Goal: Information Seeking & Learning: Learn about a topic

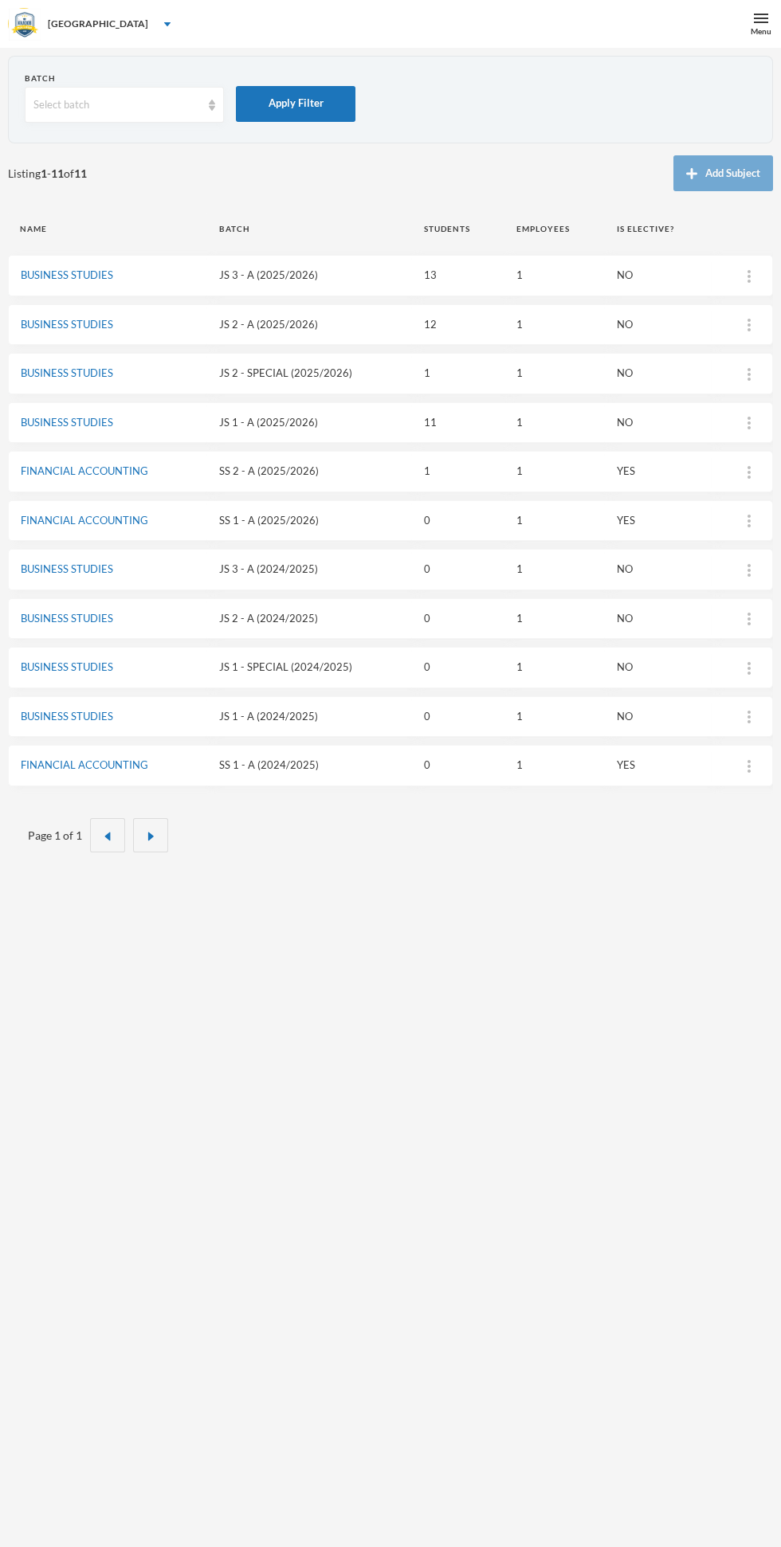
scroll to position [9, 0]
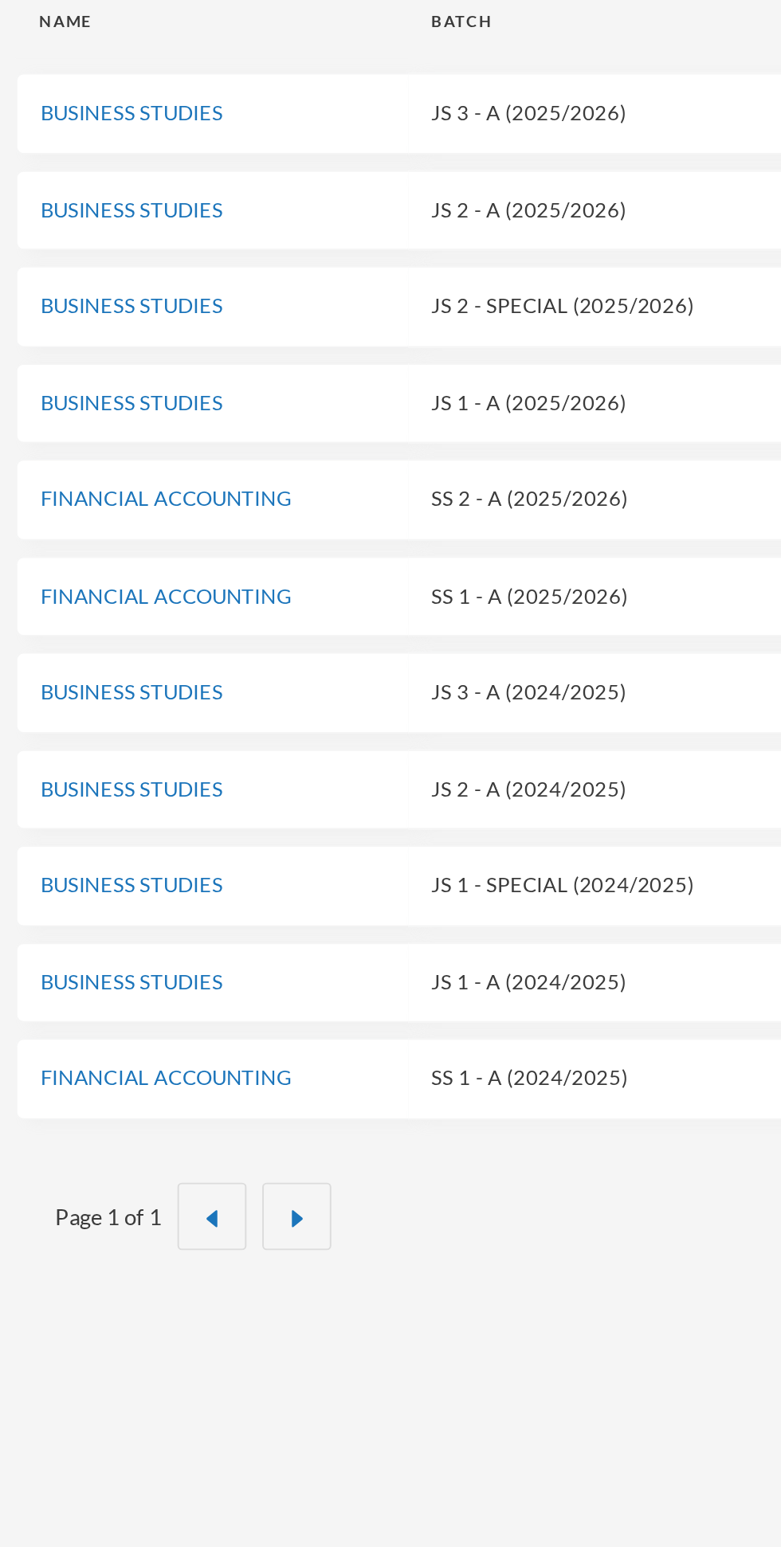
click at [62, 466] on link "FINANCIAL ACCOUNTING" at bounding box center [84, 462] width 127 height 13
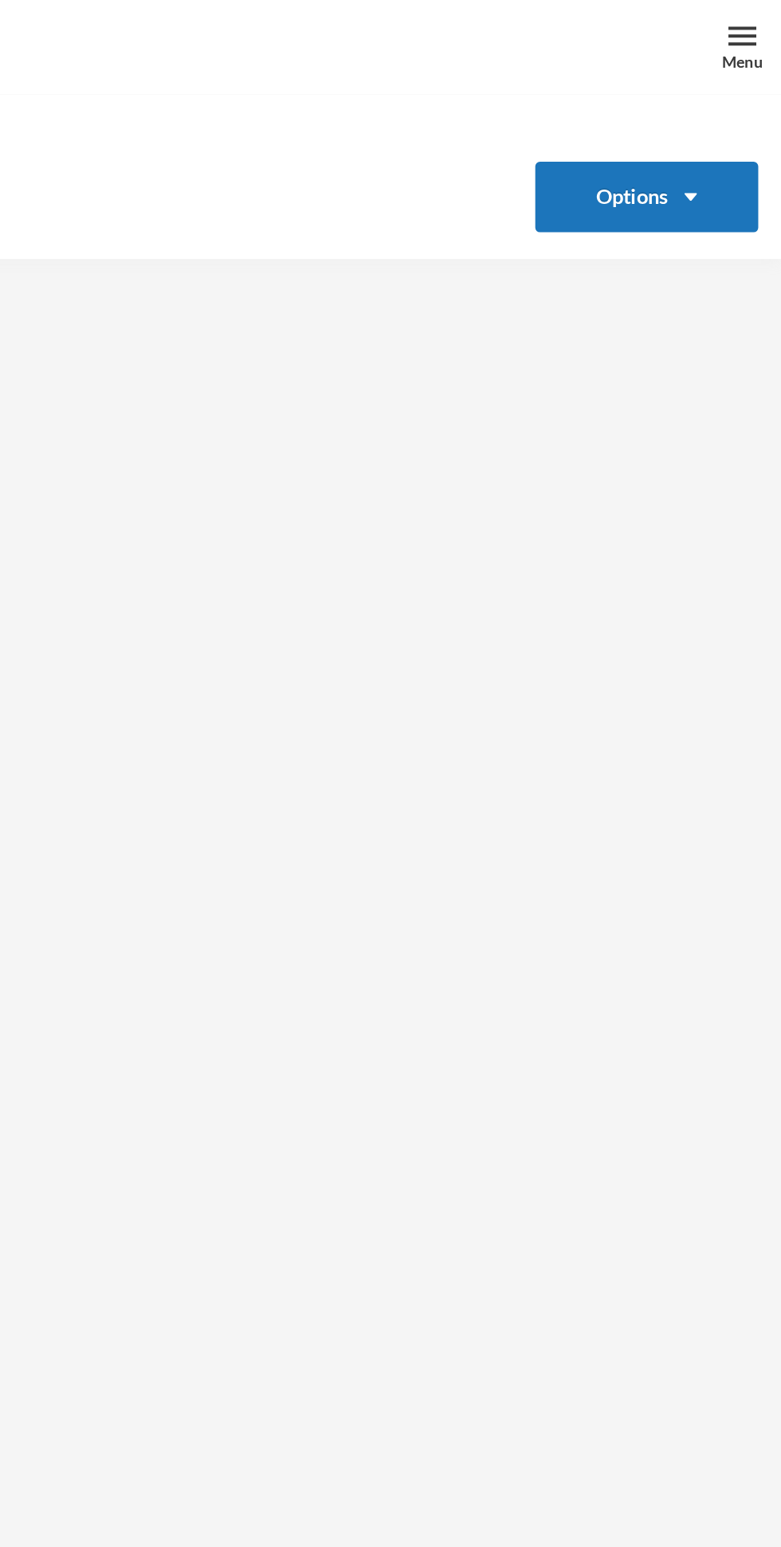
click at [772, 20] on div "Menu" at bounding box center [761, 24] width 40 height 48
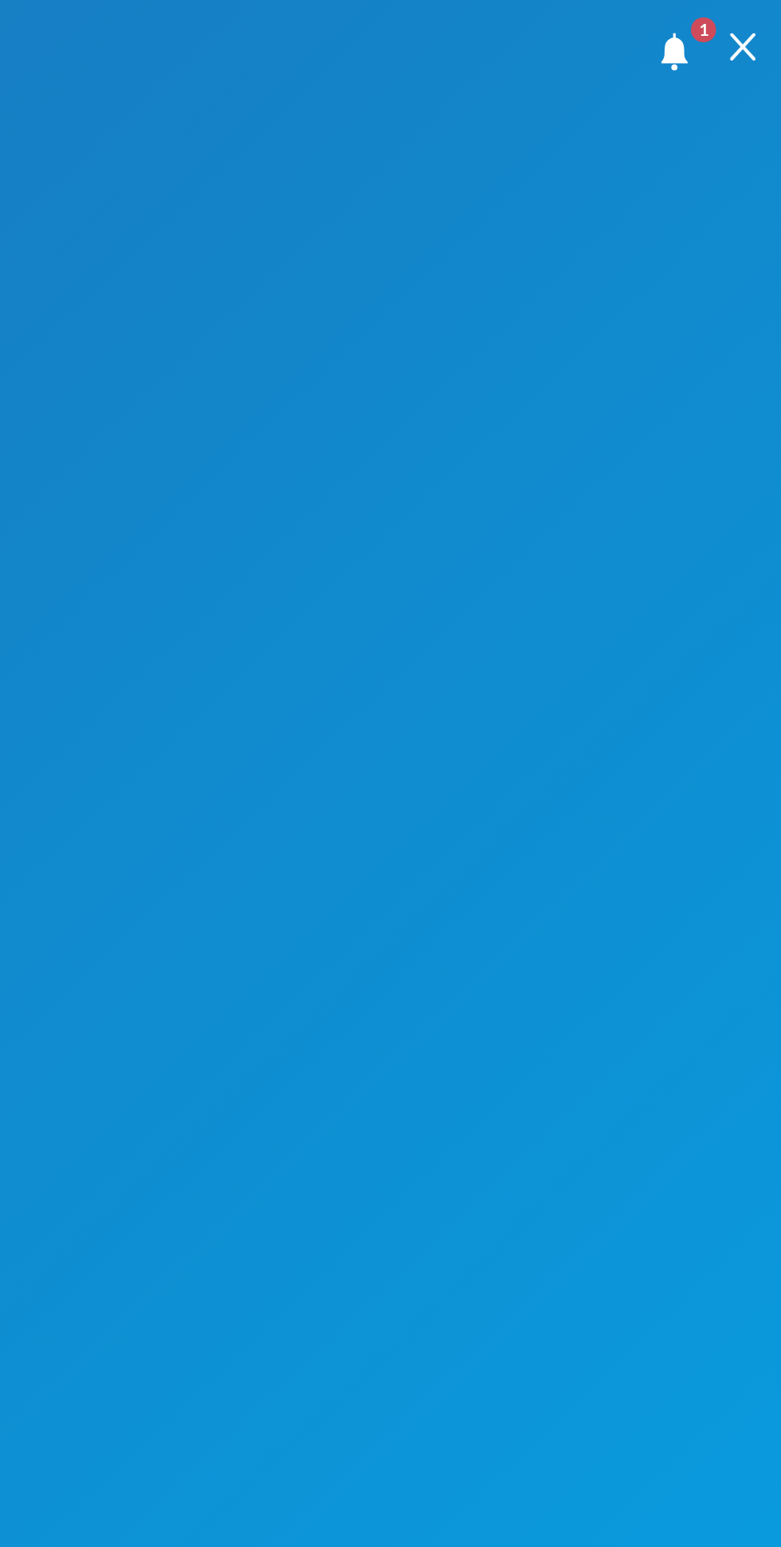
click at [766, 24] on img at bounding box center [760, 24] width 14 height 14
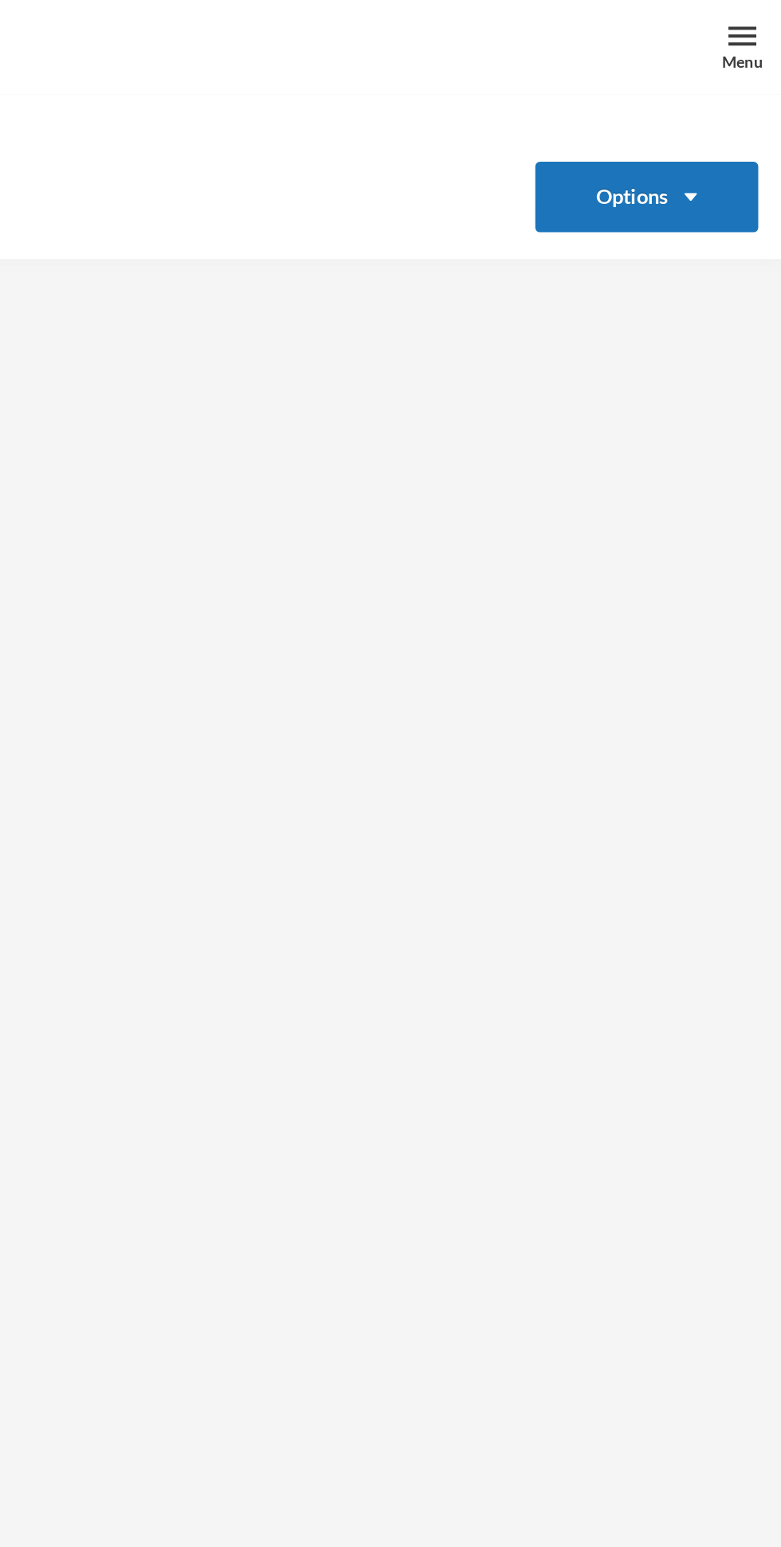
click at [738, 103] on button "Options" at bounding box center [712, 100] width 114 height 36
click at [720, 98] on button "Options" at bounding box center [712, 100] width 114 height 36
